Goal: Information Seeking & Learning: Learn about a topic

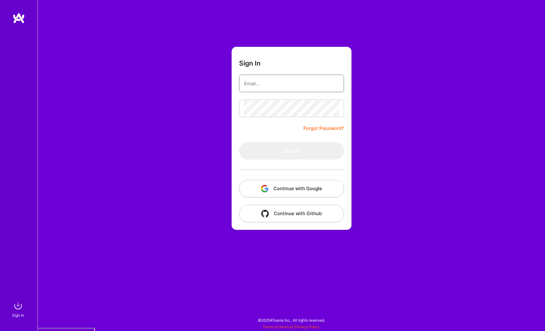
type input "[PERSON_NAME][EMAIL_ADDRESS][DOMAIN_NAME]"
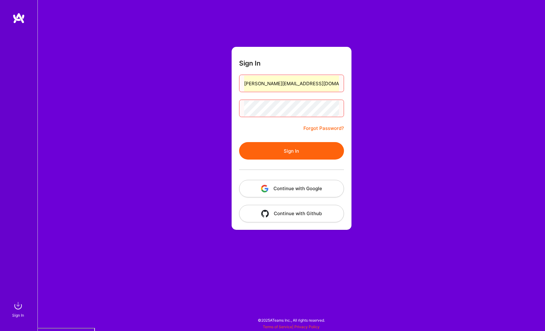
click at [293, 190] on button "Continue with Google" at bounding box center [291, 188] width 105 height 17
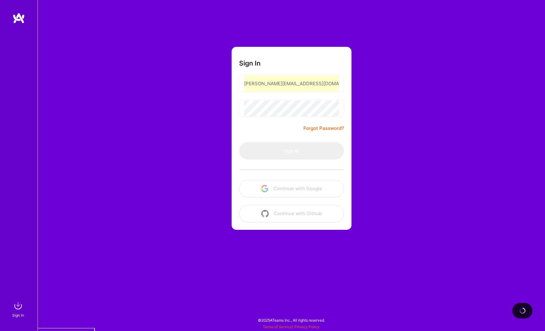
click at [504, 25] on div "Sign In [EMAIL_ADDRESS][DOMAIN_NAME] Forgot Password? Sign In Continue with Goo…" at bounding box center [290, 165] width 507 height 331
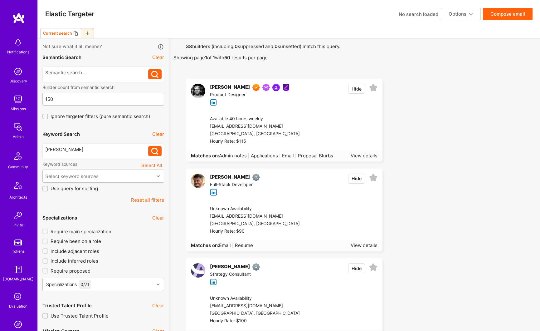
click at [230, 87] on div "[PERSON_NAME]" at bounding box center [230, 87] width 40 height 7
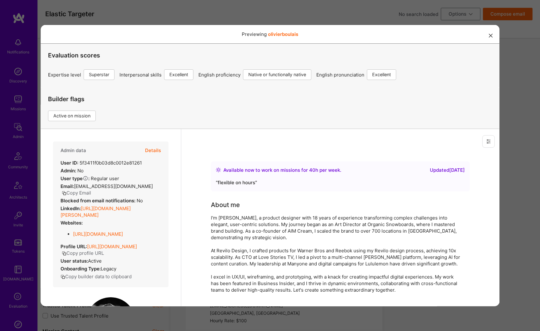
click at [149, 152] on button "Details" at bounding box center [153, 150] width 16 height 18
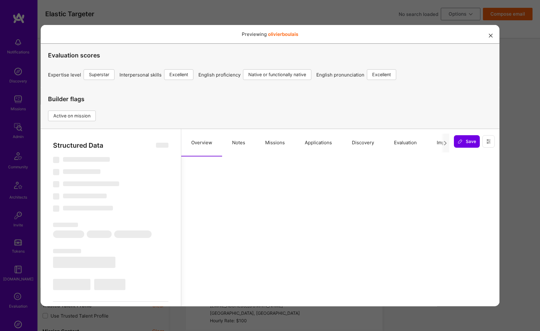
click at [272, 142] on button "Missions" at bounding box center [275, 142] width 40 height 27
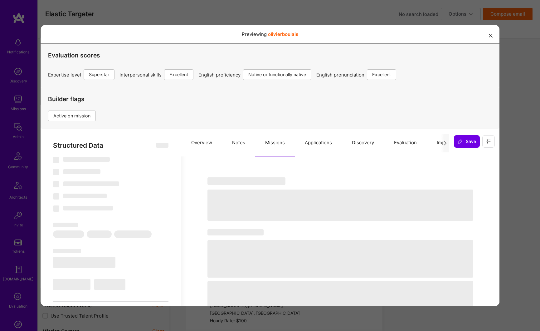
select select "Right Now"
select select "7"
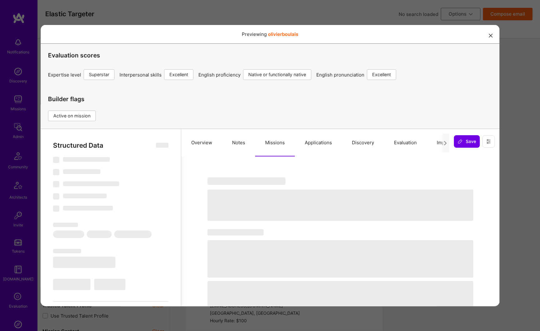
select select "CA"
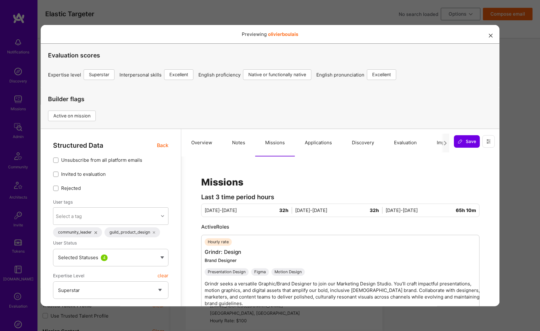
click at [490, 36] on div "Previewing olivierboulais" at bounding box center [270, 34] width 459 height 19
click at [489, 36] on icon "modal" at bounding box center [491, 35] width 4 height 4
